Goal: Task Accomplishment & Management: Manage account settings

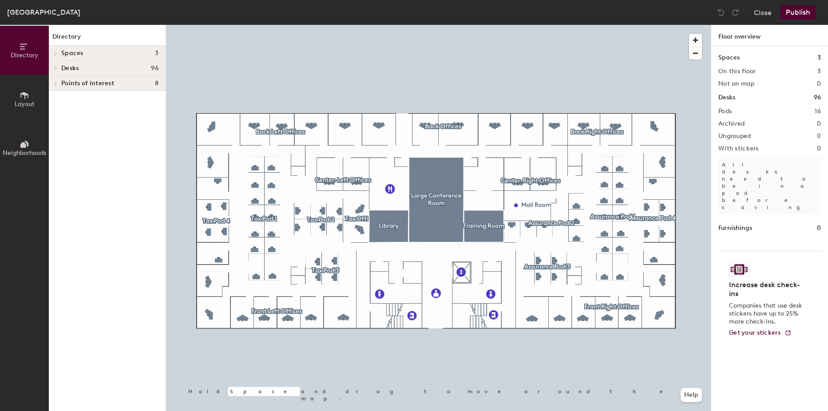
click at [140, 66] on h4 "Desks 96" at bounding box center [109, 68] width 97 height 7
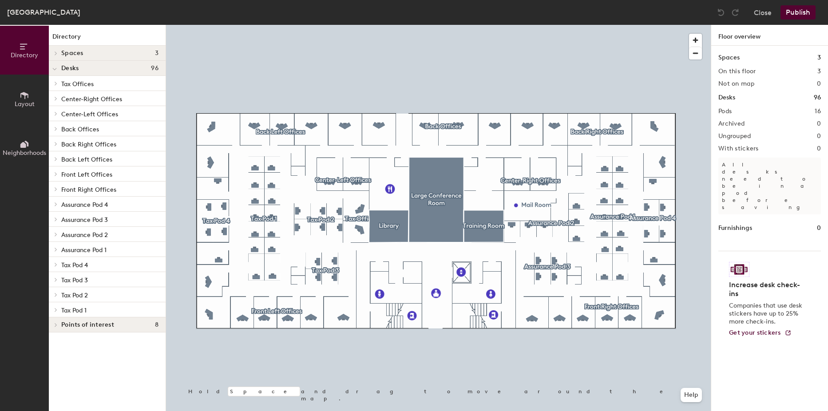
click at [140, 66] on h4 "Desks 96" at bounding box center [109, 68] width 97 height 7
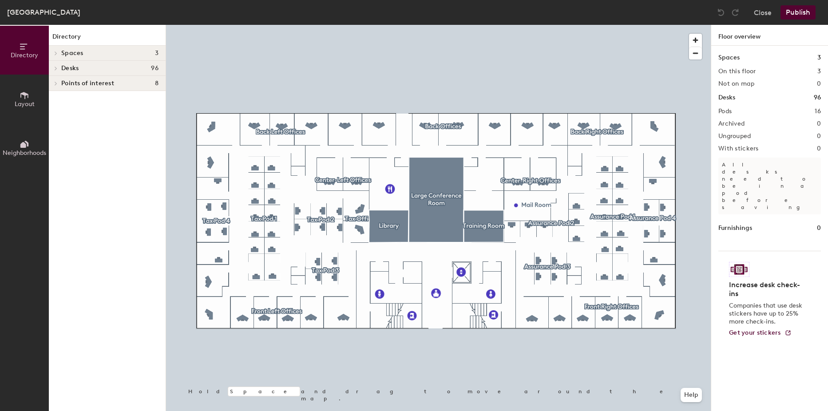
click at [34, 96] on button "Layout" at bounding box center [24, 99] width 49 height 49
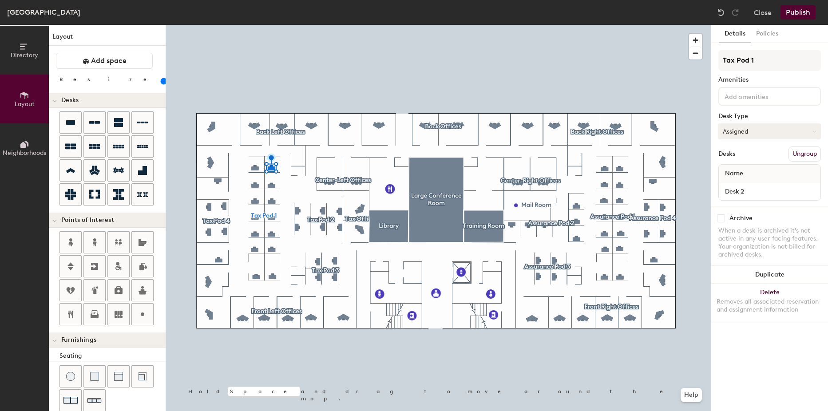
click at [746, 128] on button "Assigned" at bounding box center [769, 131] width 103 height 16
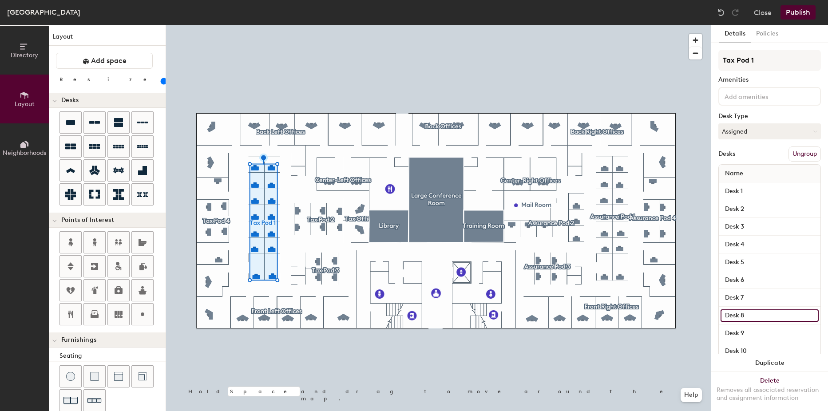
click at [750, 317] on input "Desk 8" at bounding box center [770, 316] width 98 height 12
click at [750, 314] on input "Desk 8" at bounding box center [770, 316] width 98 height 12
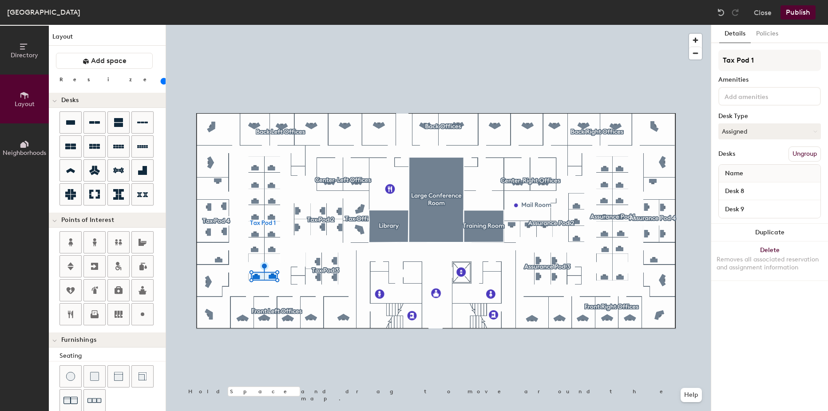
click at [804, 160] on button "Ungroup" at bounding box center [805, 154] width 32 height 15
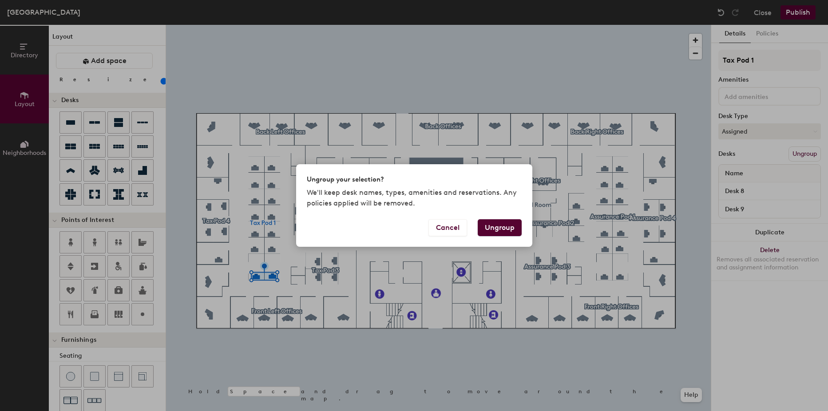
click at [491, 227] on button "Ungroup" at bounding box center [500, 227] width 44 height 17
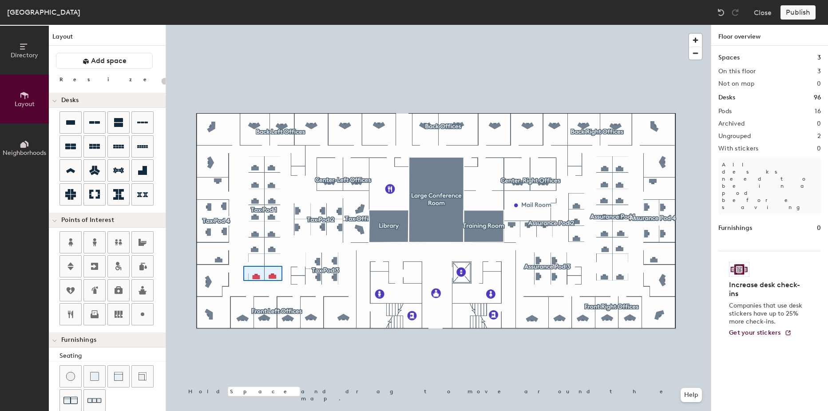
type input "100"
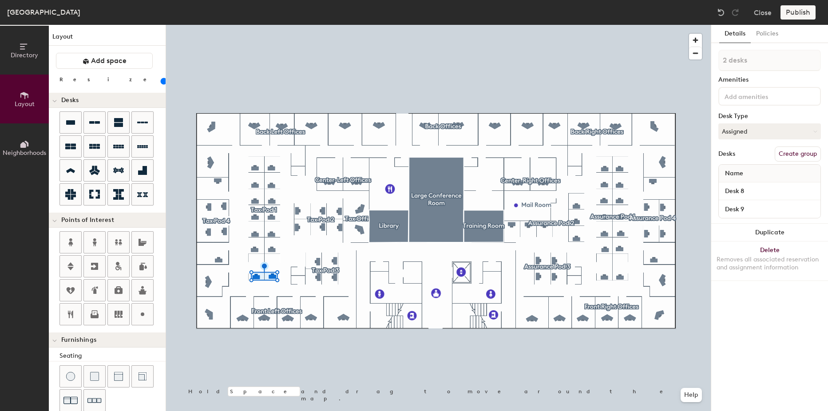
click at [789, 153] on button "Create group" at bounding box center [798, 154] width 46 height 15
click at [694, 62] on div "Directory Layout Neighborhoods Layout Add space Resize Desks Points of Interest…" at bounding box center [414, 218] width 828 height 386
type input "Tax Admin Pod"
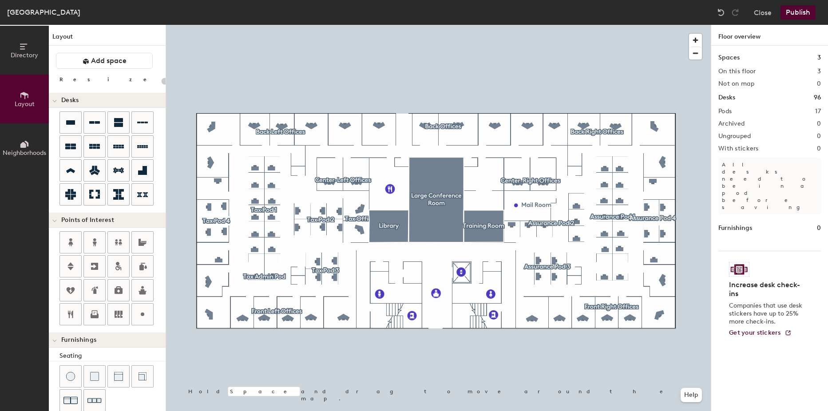
click at [607, 25] on div at bounding box center [438, 25] width 545 height 0
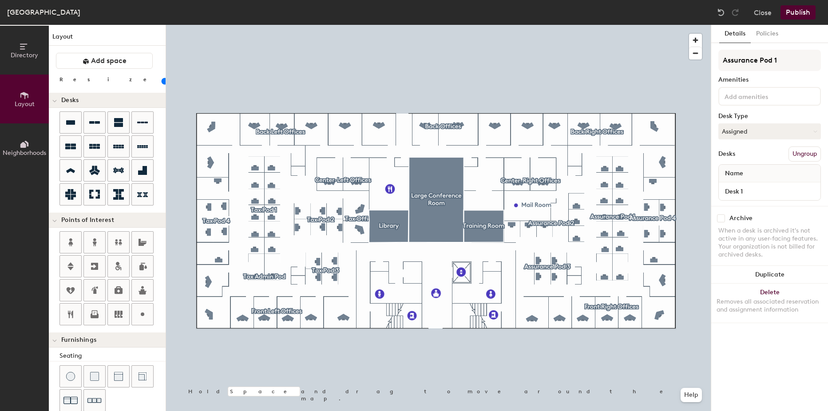
type input "100"
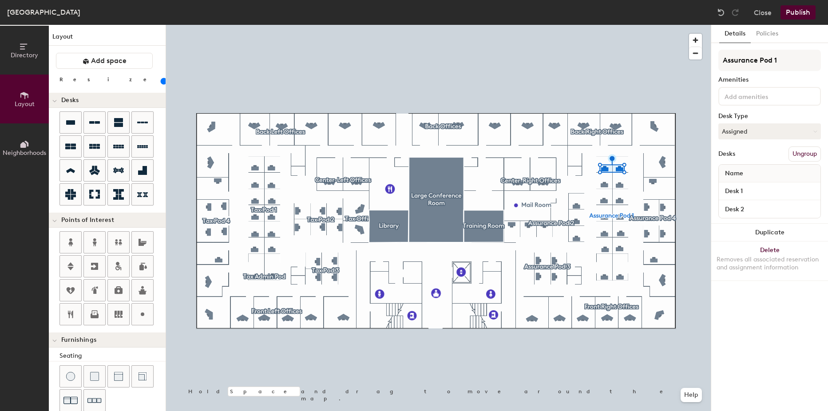
click at [804, 150] on button "Ungroup" at bounding box center [805, 154] width 32 height 15
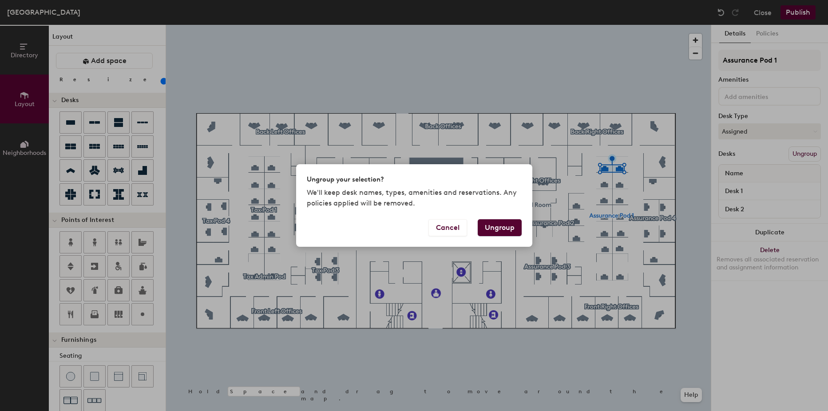
click at [499, 229] on button "Ungroup" at bounding box center [500, 227] width 44 height 17
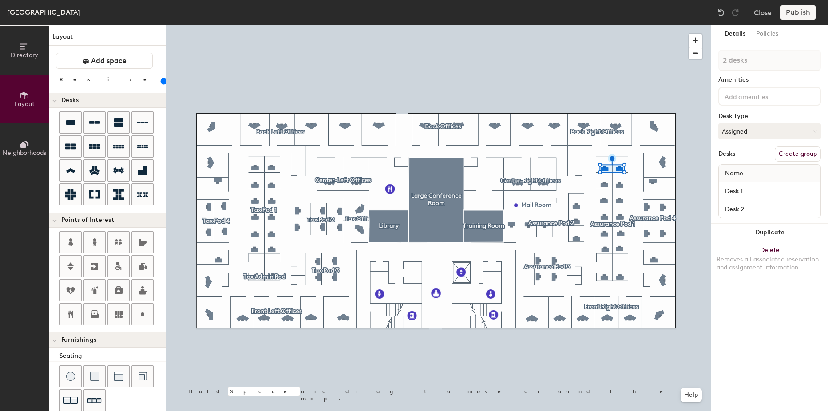
click at [785, 154] on button "Create group" at bounding box center [798, 154] width 46 height 15
click at [785, 154] on div "Desks Ungroup" at bounding box center [769, 154] width 103 height 15
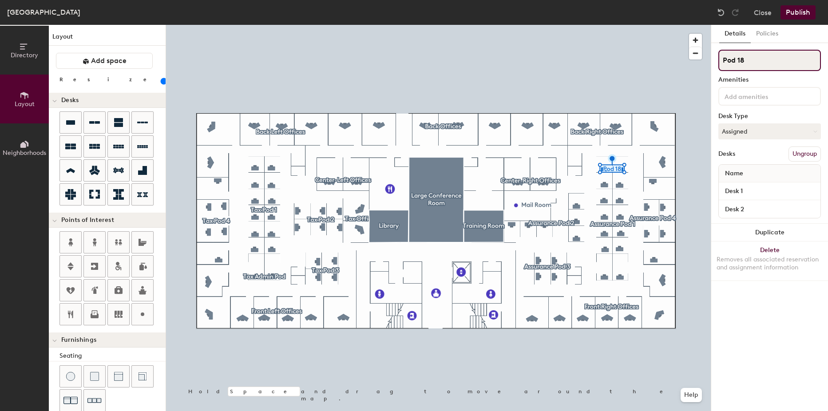
drag, startPoint x: 785, startPoint y: 154, endPoint x: 768, endPoint y: 60, distance: 95.2
click at [768, 60] on input "Pod 18" at bounding box center [769, 60] width 103 height 21
click at [635, 61] on div "Directory Layout Neighborhoods Layout Add space Resize Desks Points of Interest…" at bounding box center [414, 218] width 828 height 386
type input "Assurance Admin Pod"
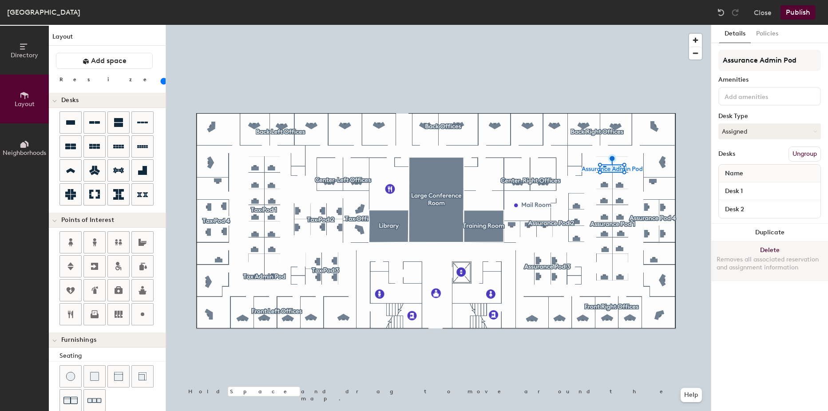
click at [766, 279] on button "Delete Removes all associated reservation and assignment information" at bounding box center [769, 261] width 117 height 39
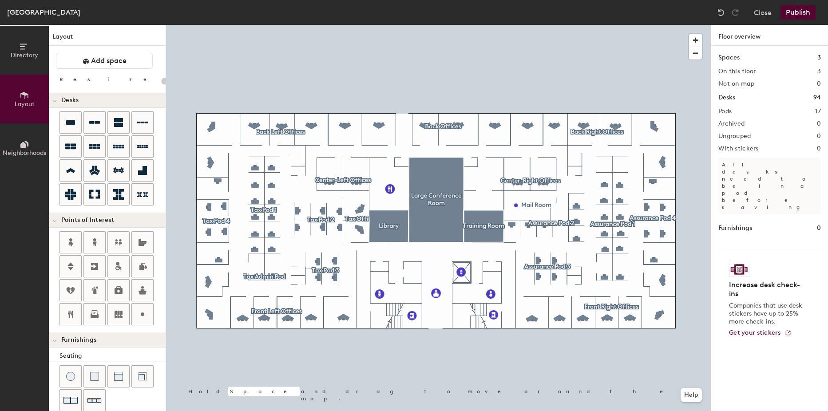
click at [677, 25] on div at bounding box center [438, 25] width 545 height 0
click at [724, 13] on img at bounding box center [721, 12] width 9 height 9
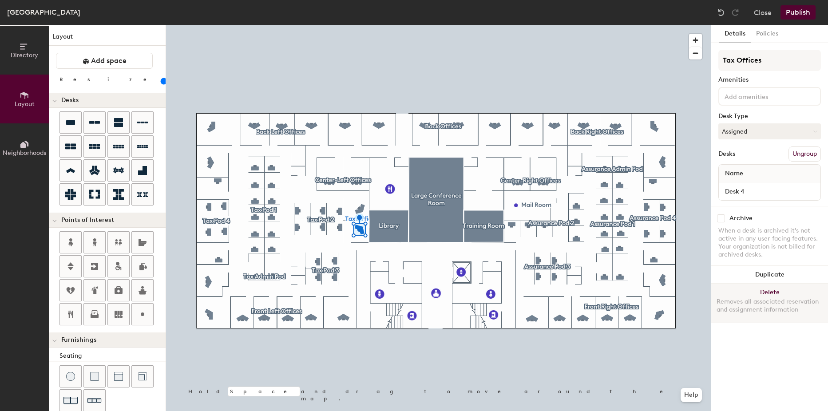
click at [765, 291] on button "Delete Removes all associated reservation and assignment information" at bounding box center [769, 303] width 117 height 39
click at [764, 295] on button "Delete Removes all associated reservation and assignment information" at bounding box center [769, 303] width 117 height 39
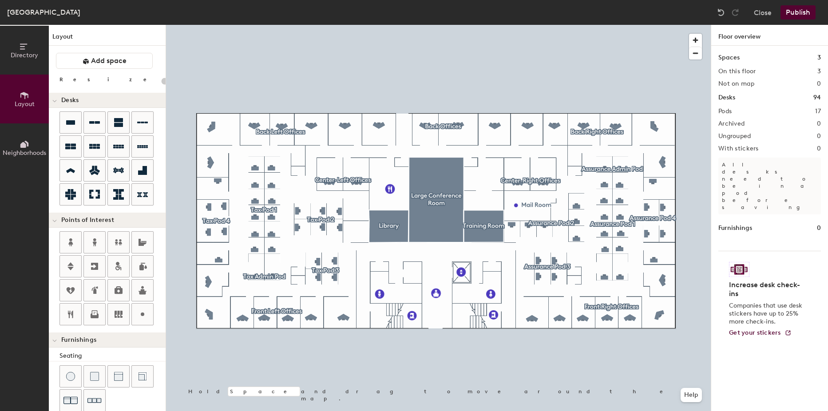
click at [349, 233] on div "Directory Layout Neighborhoods Layout Add space Resize Desks Points of Interest…" at bounding box center [414, 218] width 828 height 386
type input "20"
type input "M"
type input "Privacy Room"
click at [361, 198] on div "Directory Layout Neighborhoods Layout Add space Resize Desks Points of Interest…" at bounding box center [414, 218] width 828 height 386
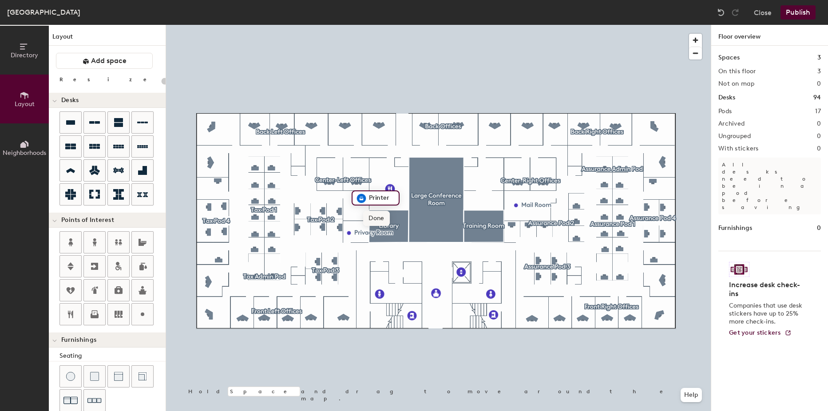
click at [377, 222] on span "Done" at bounding box center [376, 218] width 26 height 15
drag, startPoint x: 100, startPoint y: 319, endPoint x: 79, endPoint y: 282, distance: 42.5
click at [79, 281] on div at bounding box center [113, 279] width 106 height 96
click at [529, 269] on div "Directory Layout Neighborhoods Layout Add space Resize Desks Points of Interest…" at bounding box center [414, 218] width 828 height 386
click at [548, 285] on span "Done" at bounding box center [544, 289] width 26 height 15
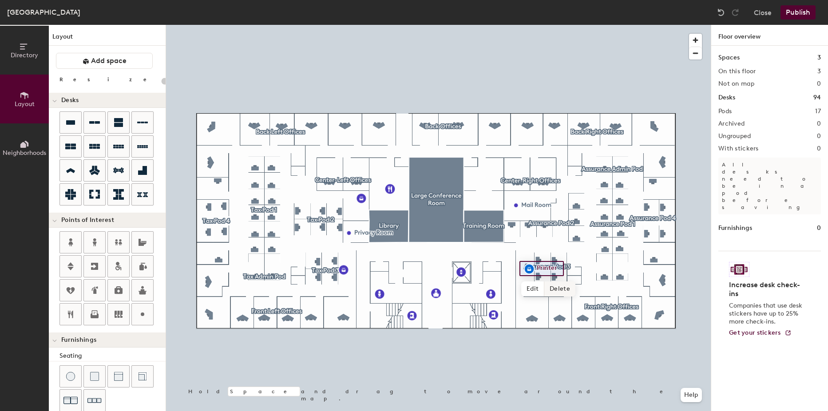
click at [538, 25] on div at bounding box center [438, 25] width 545 height 0
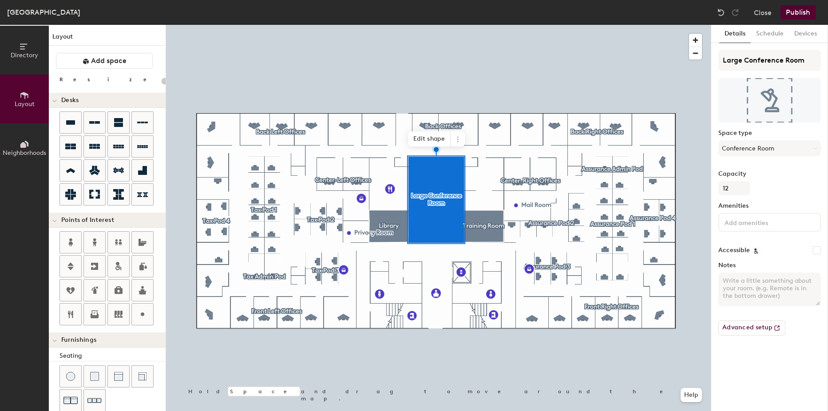
click at [805, 16] on button "Publish" at bounding box center [798, 12] width 35 height 14
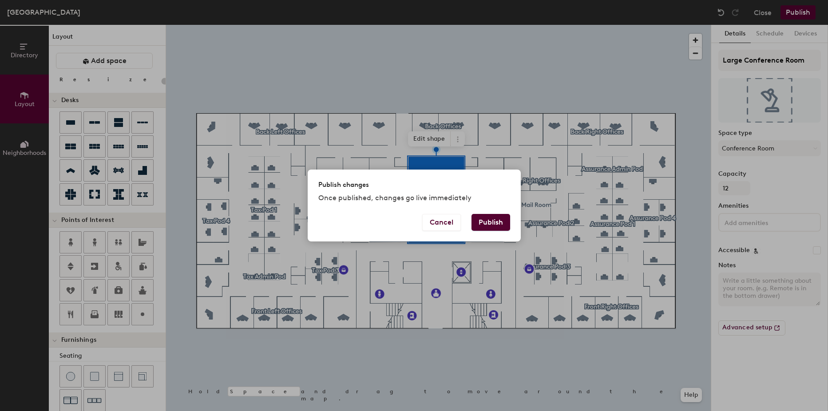
click at [481, 221] on button "Publish" at bounding box center [491, 222] width 39 height 17
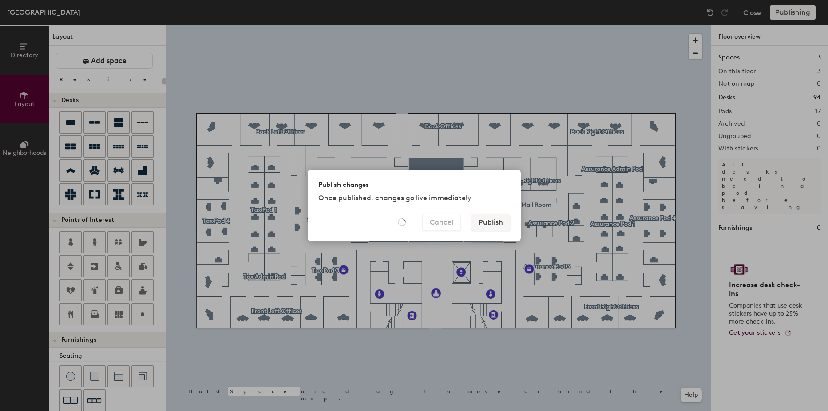
type input "20"
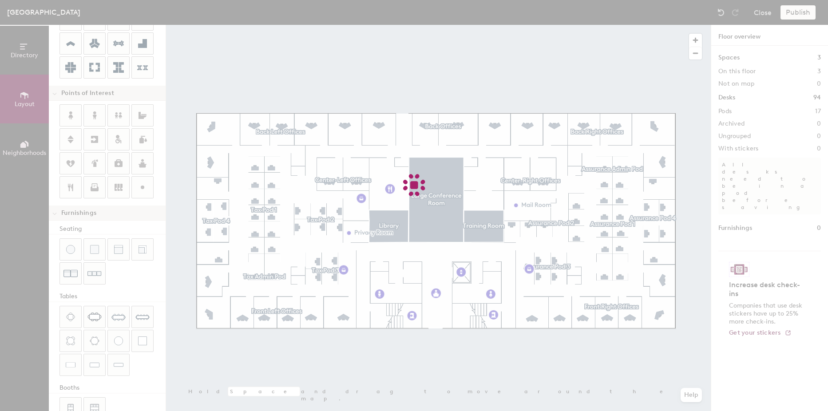
scroll to position [150, 0]
